Goal: Check status: Check status

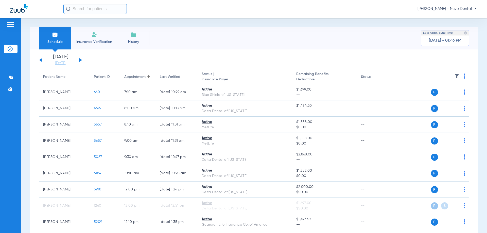
click at [106, 9] on input "text" at bounding box center [94, 9] width 63 height 10
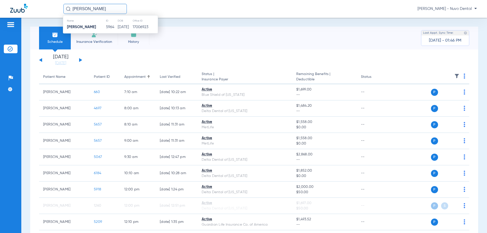
type input "[PERSON_NAME]"
click at [98, 26] on td "[PERSON_NAME]" at bounding box center [84, 27] width 43 height 7
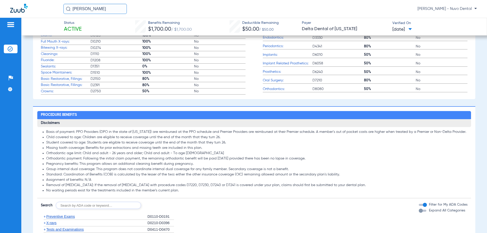
scroll to position [304, 0]
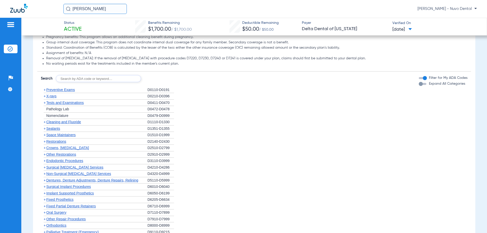
click at [96, 80] on input "text" at bounding box center [98, 78] width 85 height 7
type input "D6740, D6245"
click at [162, 80] on button "Search" at bounding box center [160, 78] width 20 height 7
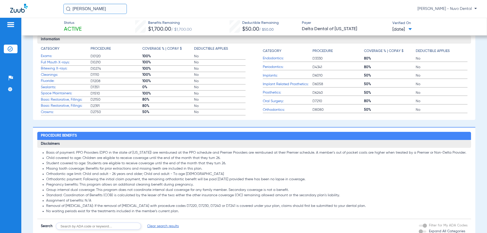
scroll to position [0, 0]
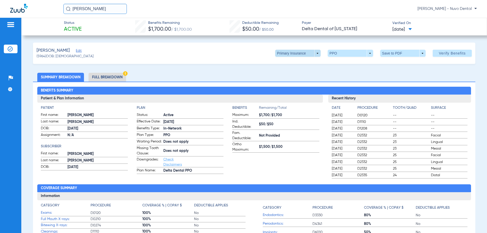
click at [292, 51] on span at bounding box center [298, 53] width 12 height 12
click at [287, 75] on span "Secondary Insurance" at bounding box center [292, 74] width 33 height 4
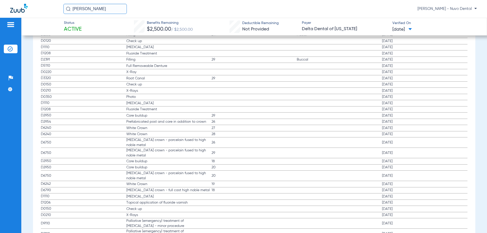
scroll to position [735, 0]
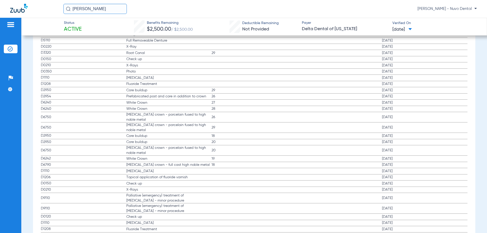
click at [378, 104] on label "D6240 White Crown 27 [DATE]" at bounding box center [254, 103] width 426 height 6
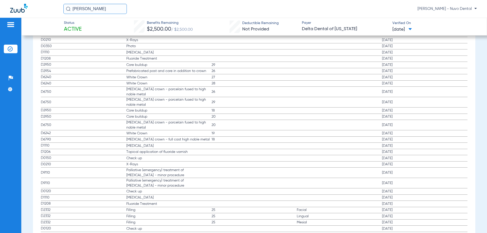
scroll to position [710, 0]
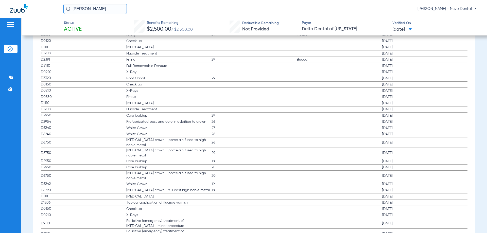
click at [393, 135] on span "[DATE]" at bounding box center [424, 134] width 85 height 5
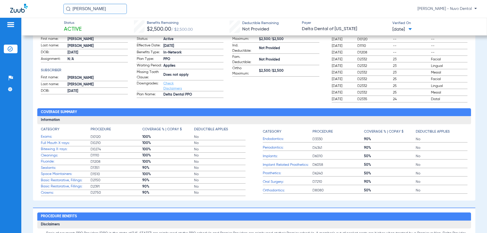
scroll to position [101, 0]
